Goal: Task Accomplishment & Management: Manage account settings

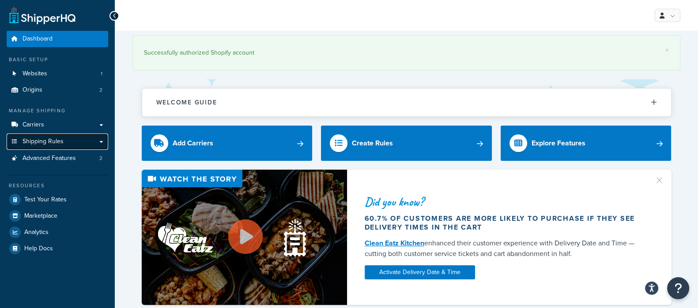
click at [36, 136] on link "Shipping Rules" at bounding box center [57, 142] width 101 height 16
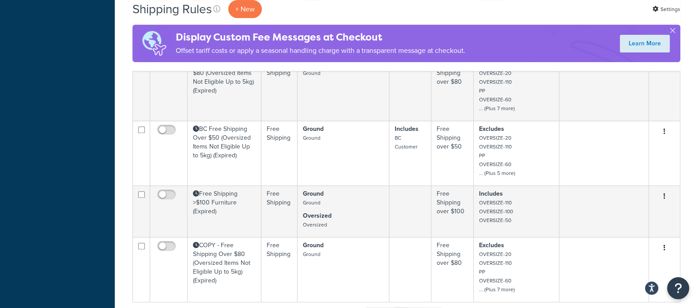
scroll to position [583, 0]
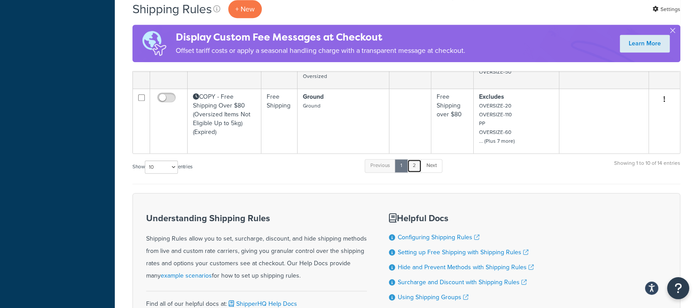
click at [416, 167] on link "2" at bounding box center [414, 165] width 15 height 13
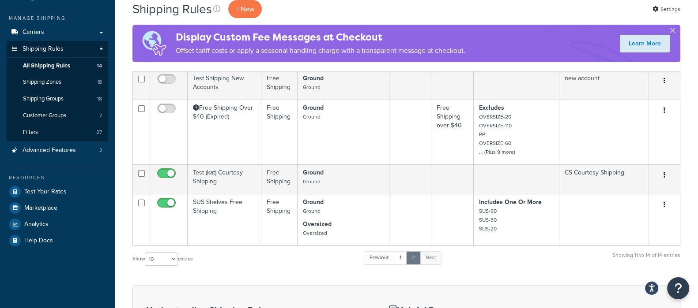
scroll to position [92, 0]
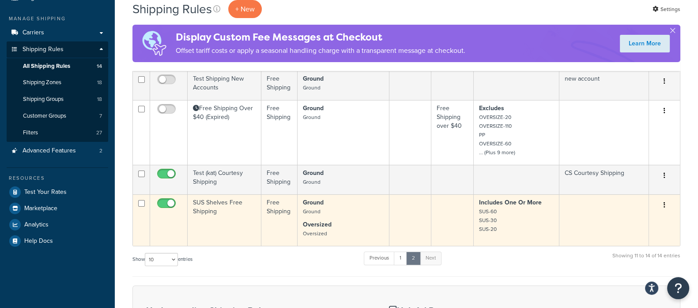
click at [232, 200] on td "SUS Shelves Free Shipping" at bounding box center [225, 221] width 74 height 52
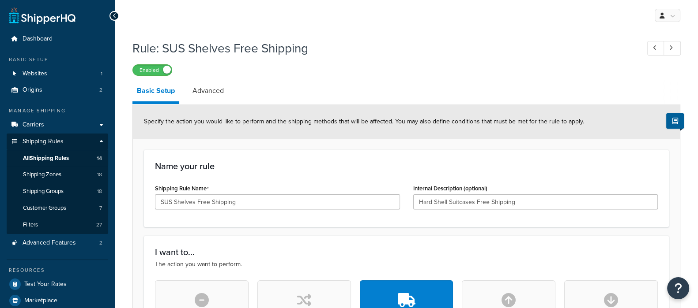
click at [220, 94] on link "Advanced" at bounding box center [208, 90] width 40 height 21
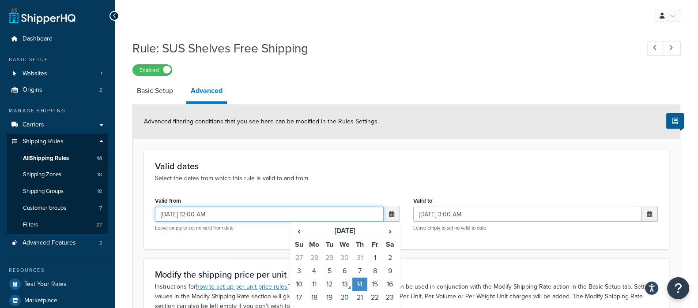
click at [235, 212] on input "[DATE] 12:00 AM" at bounding box center [269, 214] width 229 height 15
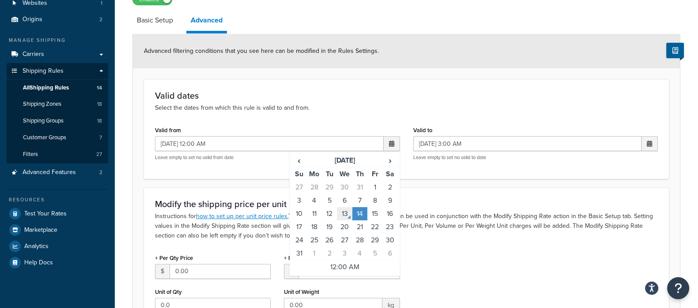
click at [340, 217] on td "13" at bounding box center [344, 213] width 15 height 13
click at [342, 266] on td "12:00 AM" at bounding box center [345, 268] width 106 height 14
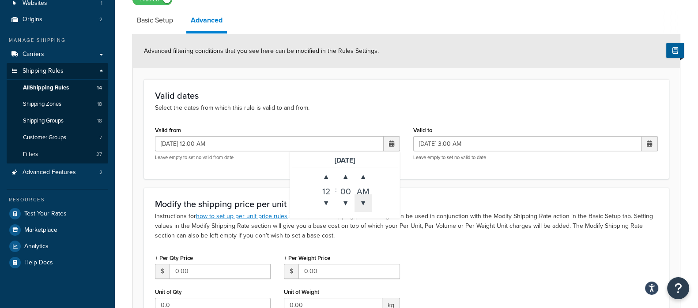
click at [368, 199] on span "▼" at bounding box center [363, 204] width 18 height 18
click at [326, 190] on div "12" at bounding box center [326, 190] width 18 height 9
click at [331, 203] on span "▼" at bounding box center [326, 204] width 18 height 18
click at [324, 169] on span "▲" at bounding box center [326, 177] width 18 height 18
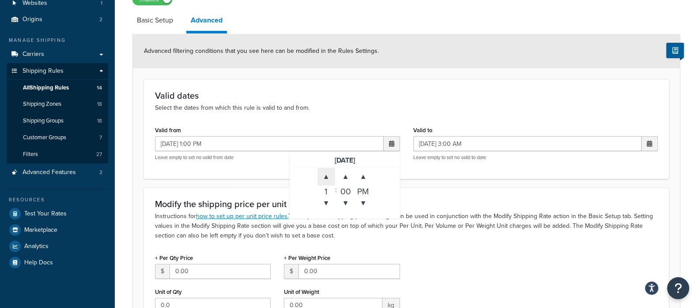
click at [324, 169] on span "▲" at bounding box center [326, 177] width 18 height 18
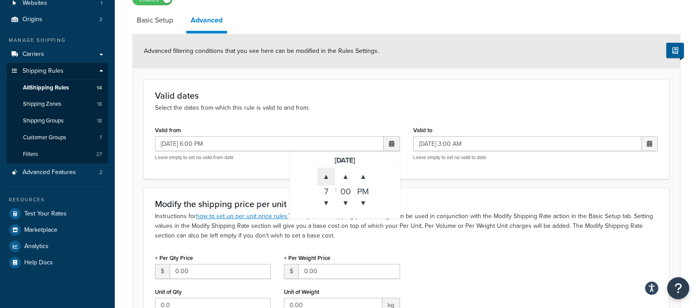
click at [324, 169] on span "▲" at bounding box center [326, 177] width 18 height 18
click at [330, 204] on span "▼" at bounding box center [326, 204] width 18 height 18
type input "[DATE] 7:00 PM"
click at [450, 114] on div "Valid dates Select the dates from which this rule is valid to and from. Valid f…" at bounding box center [406, 128] width 525 height 99
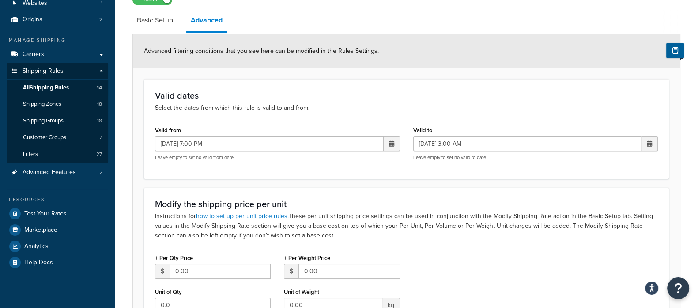
scroll to position [207, 0]
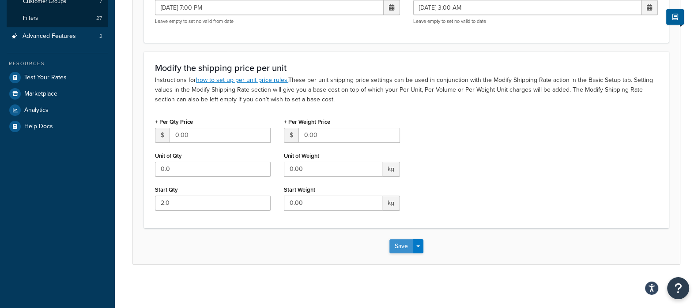
click at [400, 243] on button "Save" at bounding box center [401, 247] width 24 height 14
